Goal: Transaction & Acquisition: Purchase product/service

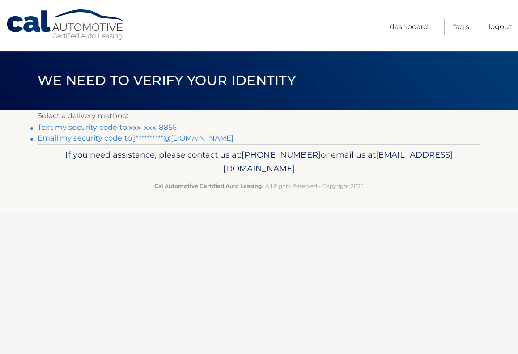
click at [116, 130] on link "Text my security code to xxx-xxx-8856" at bounding box center [107, 127] width 139 height 8
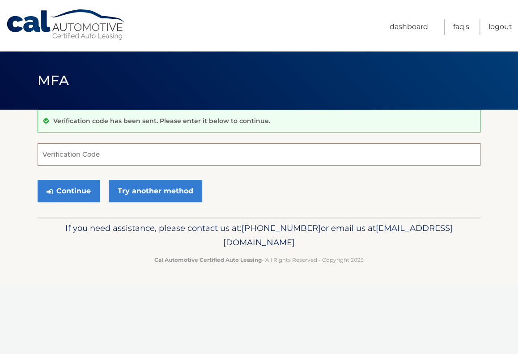
click at [109, 156] on input "Verification Code" at bounding box center [259, 154] width 443 height 22
type input "211326"
click at [65, 194] on button "Continue" at bounding box center [69, 191] width 62 height 22
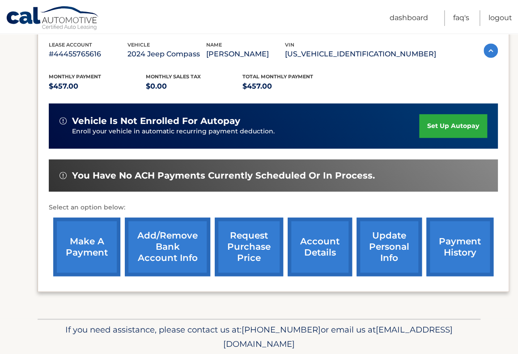
scroll to position [154, 0]
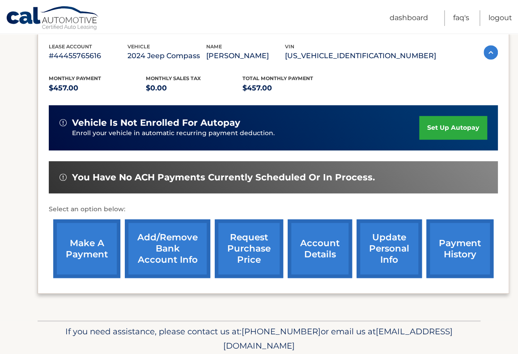
click at [460, 263] on link "payment history" at bounding box center [459, 248] width 67 height 59
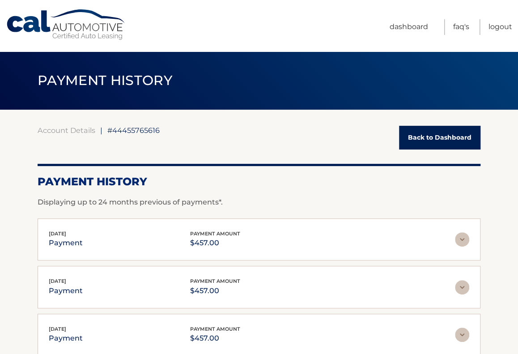
click at [439, 140] on link "Back to Dashboard" at bounding box center [439, 138] width 81 height 24
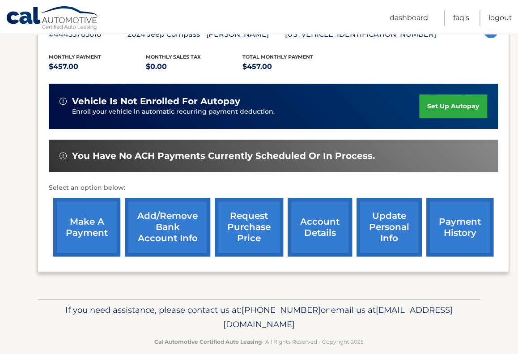
scroll to position [177, 0]
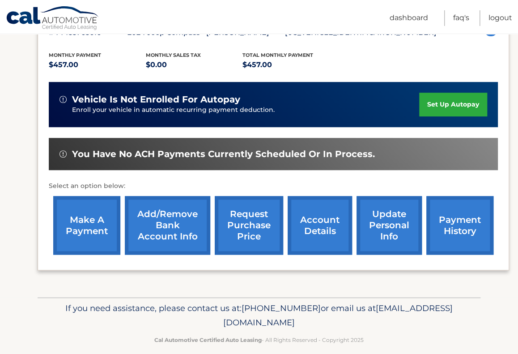
click at [317, 238] on link "account details" at bounding box center [319, 225] width 64 height 59
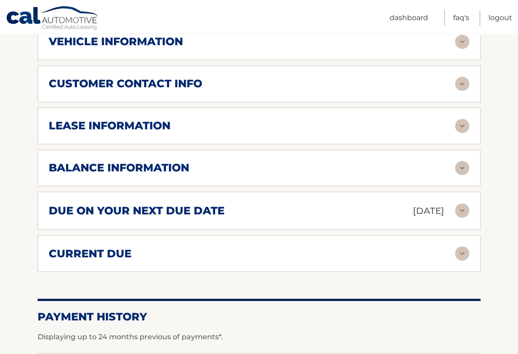
scroll to position [458, 0]
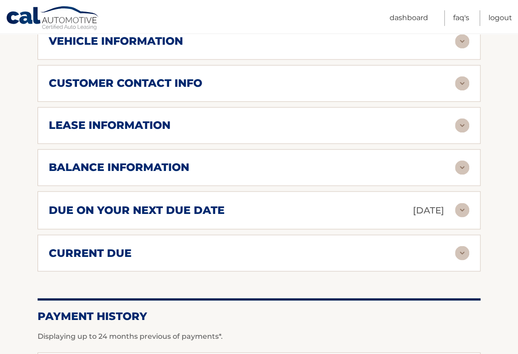
click at [457, 203] on img at bounding box center [462, 210] width 14 height 14
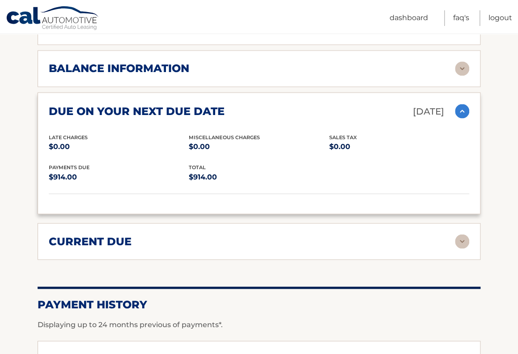
scroll to position [567, 0]
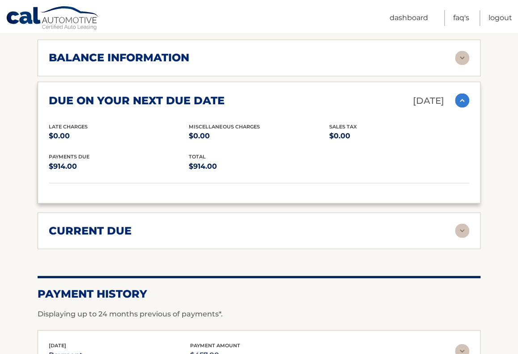
click at [457, 223] on img at bounding box center [462, 230] width 14 height 14
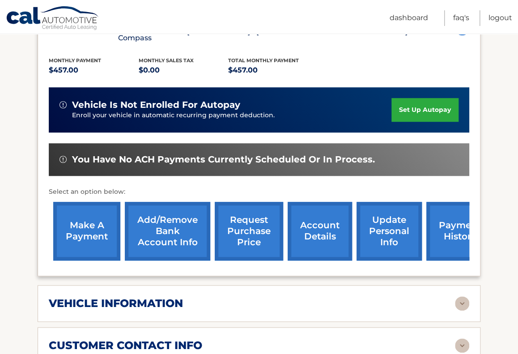
scroll to position [194, 0]
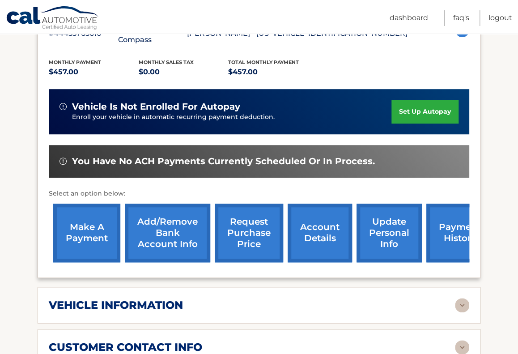
click at [94, 224] on link "make a payment" at bounding box center [86, 232] width 67 height 59
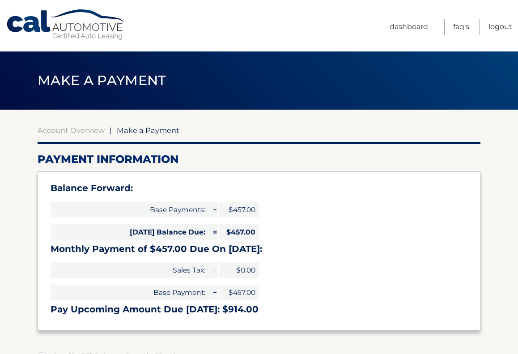
select select "ZjNhZjI2MjgtMGZhNS00Y2Y1LTkwZTktNjNjZTFiNjI1MGM0"
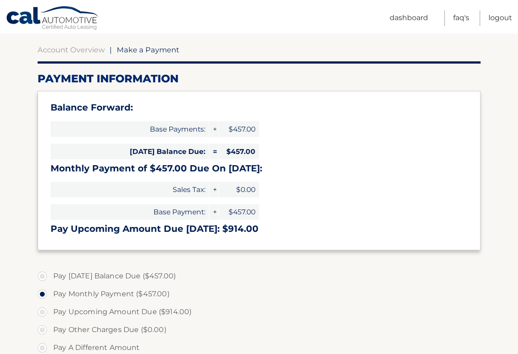
scroll to position [81, 0]
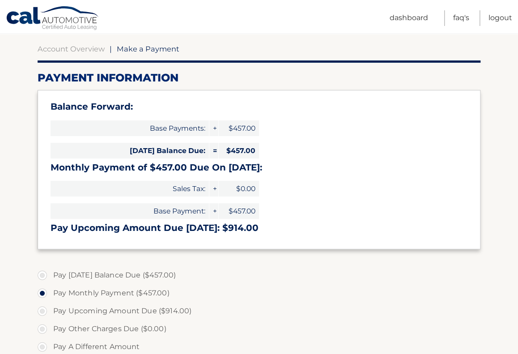
click at [44, 273] on label "Pay Today's Balance Due ($457.00)" at bounding box center [259, 275] width 443 height 18
click at [44, 273] on input "Pay Today's Balance Due ($457.00)" at bounding box center [45, 273] width 9 height 14
radio input "true"
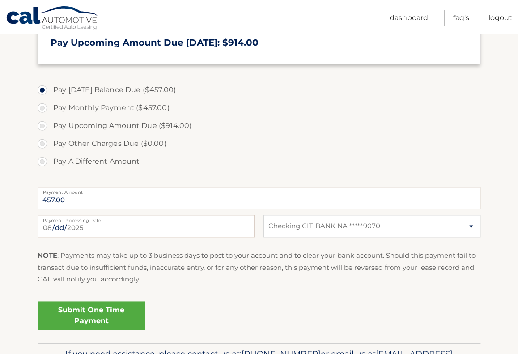
scroll to position [266, 0]
click at [125, 319] on link "Submit One Time Payment" at bounding box center [91, 315] width 107 height 29
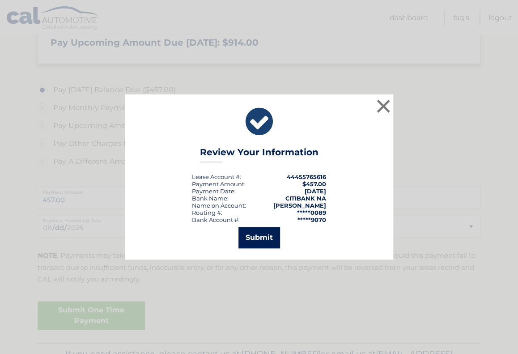
click at [254, 234] on button "Submit" at bounding box center [259, 237] width 42 height 21
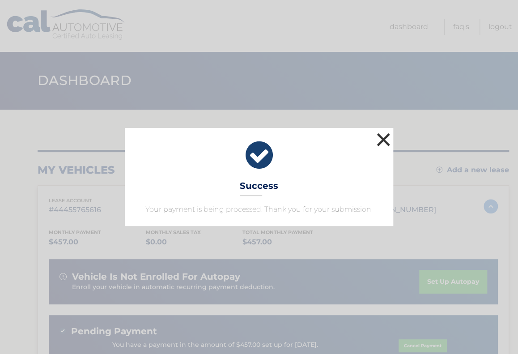
click at [386, 138] on button "×" at bounding box center [383, 140] width 18 height 18
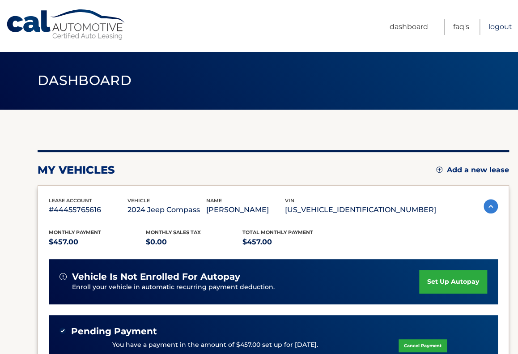
click at [498, 29] on link "Logout" at bounding box center [500, 27] width 24 height 16
